Goal: Transaction & Acquisition: Purchase product/service

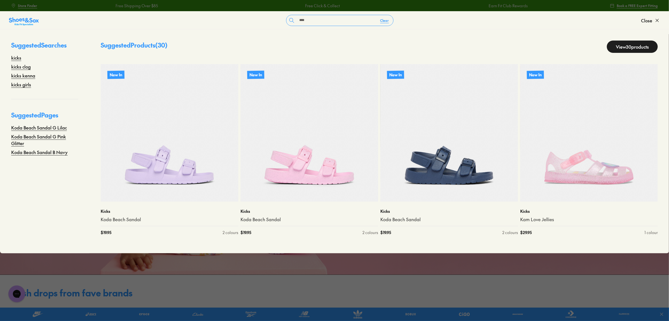
type input "****"
click at [633, 44] on link "View 30 products" at bounding box center [632, 47] width 51 height 12
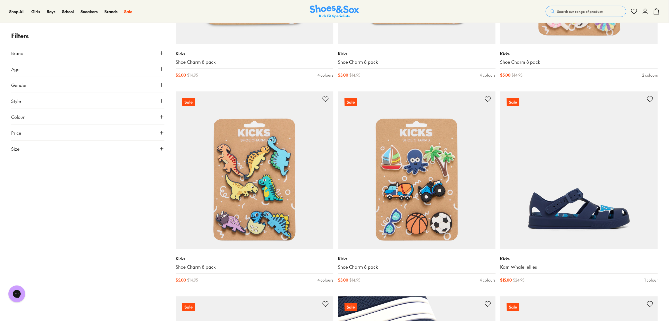
scroll to position [1387, 0]
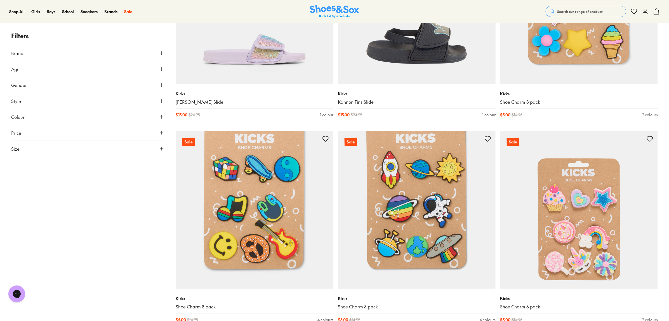
click at [576, 10] on span "Search our range of products" at bounding box center [580, 11] width 46 height 5
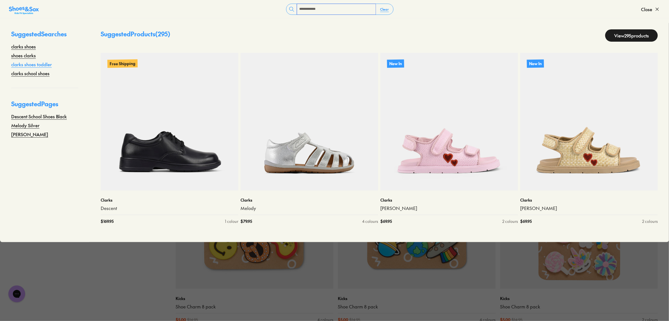
type input "**********"
drag, startPoint x: 34, startPoint y: 63, endPoint x: 50, endPoint y: 67, distance: 16.8
click at [34, 63] on link "clarks shoes toddler" at bounding box center [31, 64] width 41 height 7
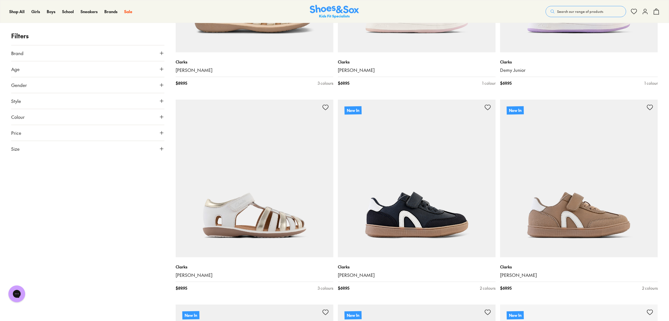
scroll to position [1084, 0]
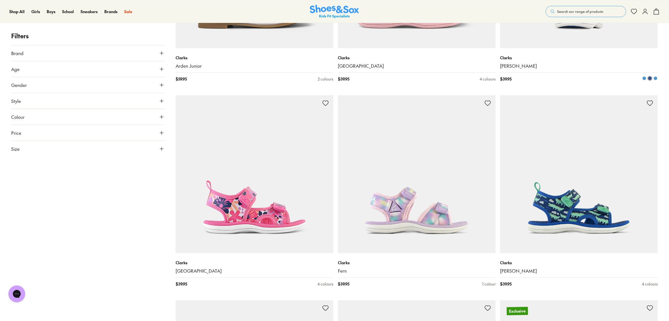
scroll to position [2274, 0]
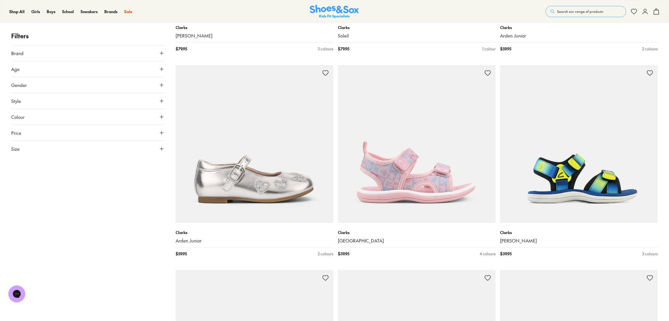
click at [149, 70] on button "Age" at bounding box center [87, 69] width 153 height 16
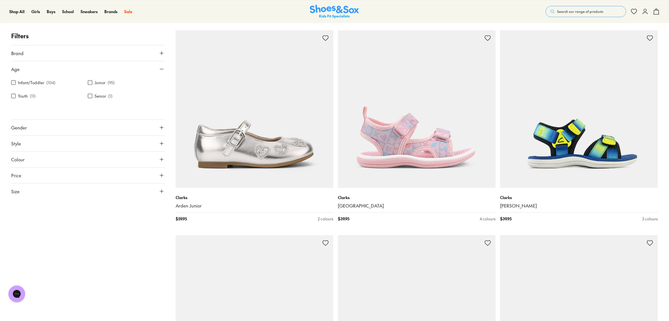
scroll to position [2134, 0]
